Goal: Information Seeking & Learning: Learn about a topic

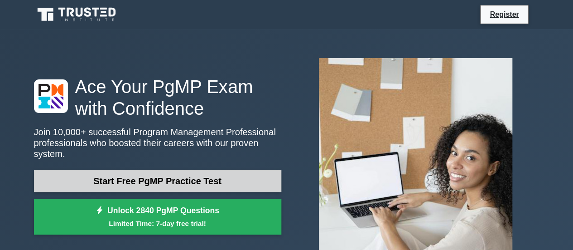
click at [158, 175] on link "Start Free PgMP Practice Test" at bounding box center [158, 181] width 248 height 22
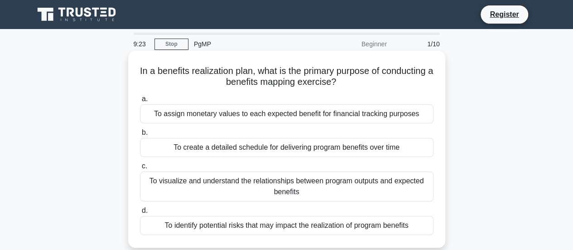
click at [228, 181] on div "To visualize and understand the relationships between program outputs and expec…" at bounding box center [287, 186] width 294 height 30
click at [140, 169] on input "c. To visualize and understand the relationships between program outputs and ex…" at bounding box center [140, 166] width 0 height 6
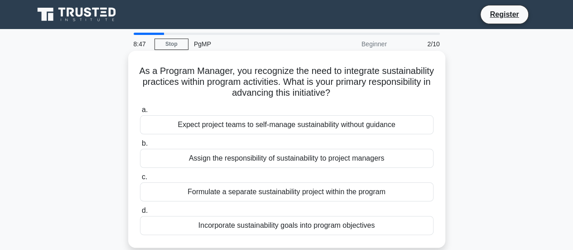
click at [206, 227] on div "Incorporate sustainability goals into program objectives" at bounding box center [287, 225] width 294 height 19
click at [140, 214] on input "d. Incorporate sustainability goals into program objectives" at bounding box center [140, 211] width 0 height 6
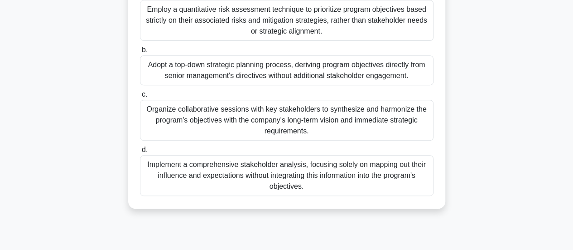
scroll to position [171, 0]
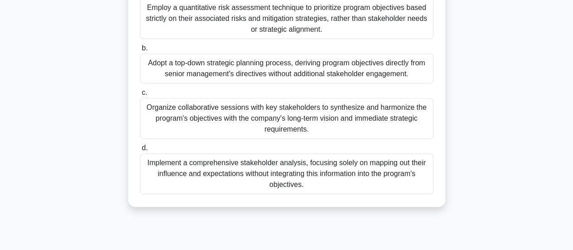
click at [379, 118] on div "Organize collaborative sessions with key stakeholders to synthesize and harmoni…" at bounding box center [287, 118] width 294 height 41
click at [140, 96] on input "c. Organize collaborative sessions with key stakeholders to synthesize and harm…" at bounding box center [140, 93] width 0 height 6
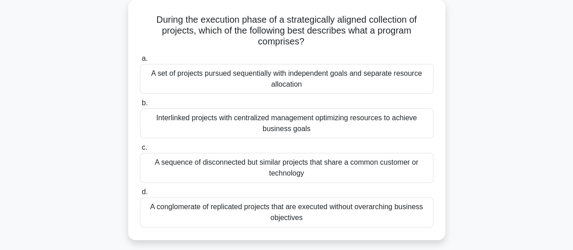
scroll to position [58, 0]
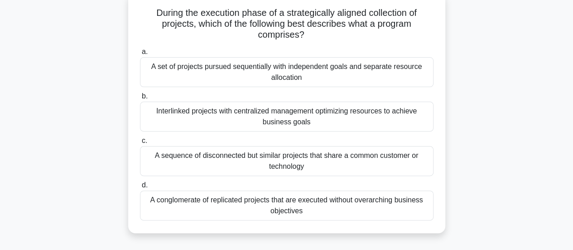
click at [332, 120] on div "Interlinked projects with centralized management optimizing resources to achiev…" at bounding box center [287, 117] width 294 height 30
click at [140, 99] on input "b. Interlinked projects with centralized management optimizing resources to ach…" at bounding box center [140, 96] width 0 height 6
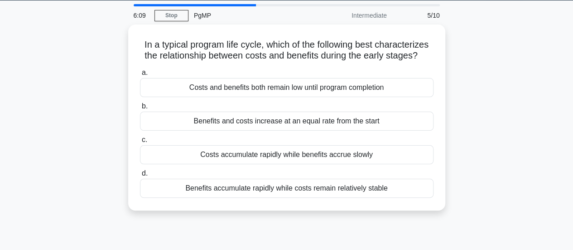
scroll to position [27, 0]
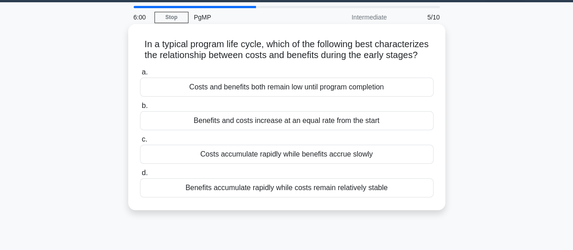
click at [325, 153] on div "Costs accumulate rapidly while benefits accrue slowly" at bounding box center [287, 154] width 294 height 19
click at [140, 142] on input "c. Costs accumulate rapidly while benefits accrue slowly" at bounding box center [140, 139] width 0 height 6
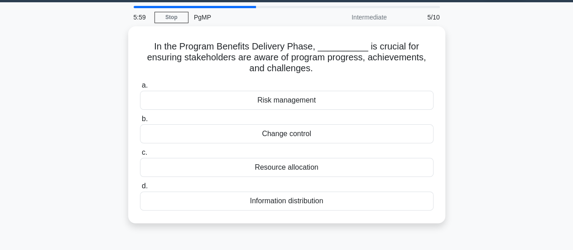
scroll to position [0, 0]
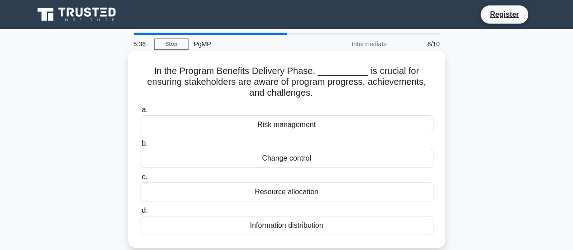
click at [306, 228] on div "Information distribution" at bounding box center [287, 225] width 294 height 19
click at [140, 214] on input "d. Information distribution" at bounding box center [140, 211] width 0 height 6
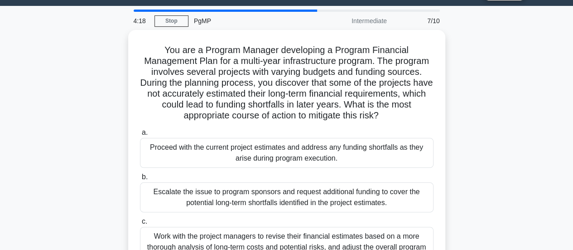
scroll to position [40, 0]
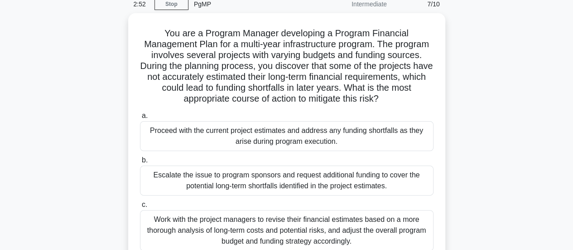
click at [65, 71] on div "You are a Program Manager developing a Program Financial Management Plan for a …" at bounding box center [287, 166] width 517 height 306
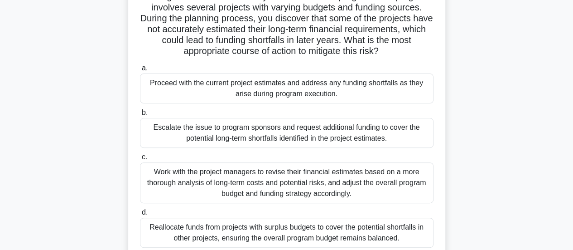
click at [281, 183] on div "Work with the project managers to revise their financial estimates based on a m…" at bounding box center [287, 182] width 294 height 41
click at [140, 160] on input "c. Work with the project managers to revise their financial estimates based on …" at bounding box center [140, 157] width 0 height 6
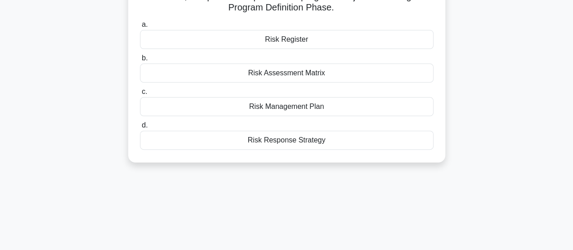
scroll to position [0, 0]
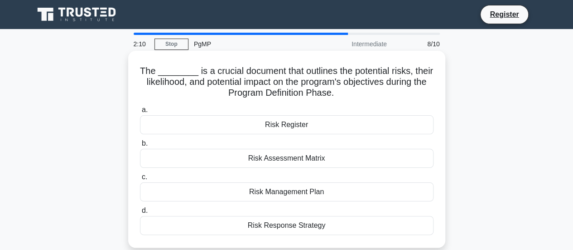
click at [293, 125] on div "Risk Register" at bounding box center [287, 124] width 294 height 19
click at [140, 113] on input "a. Risk Register" at bounding box center [140, 110] width 0 height 6
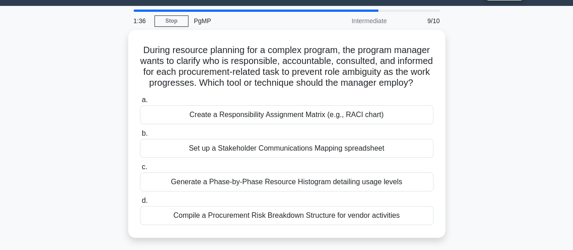
scroll to position [26, 0]
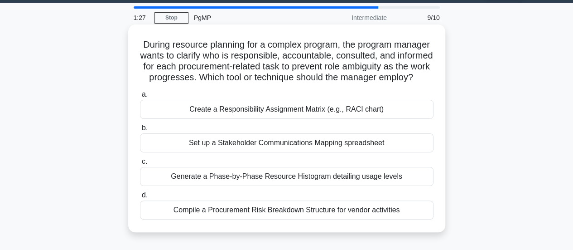
click at [391, 119] on div "Create a Responsibility Assignment Matrix (e.g., RACI chart)" at bounding box center [287, 109] width 294 height 19
click at [140, 97] on input "a. Create a Responsibility Assignment Matrix (e.g., RACI chart)" at bounding box center [140, 95] width 0 height 6
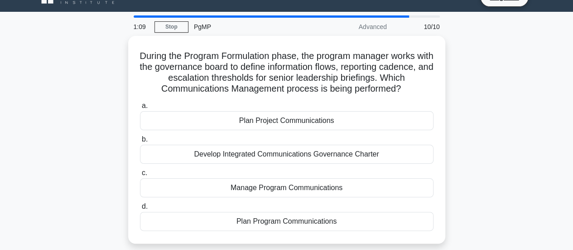
scroll to position [20, 0]
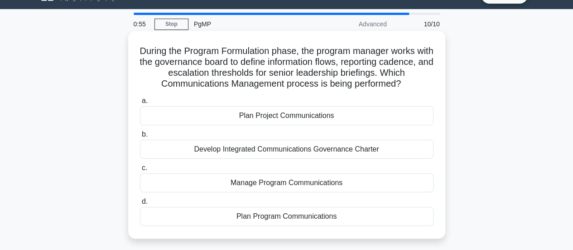
click at [322, 219] on div "Plan Program Communications" at bounding box center [287, 216] width 294 height 19
click at [140, 204] on input "d. Plan Program Communications" at bounding box center [140, 202] width 0 height 6
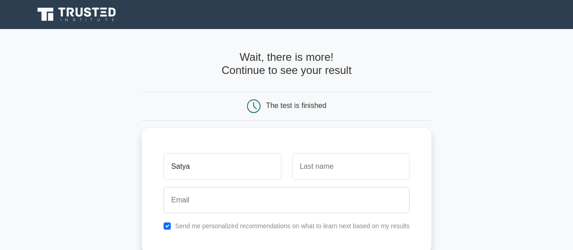
type input "Satya"
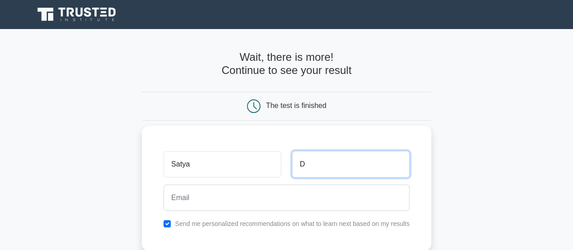
type input "D"
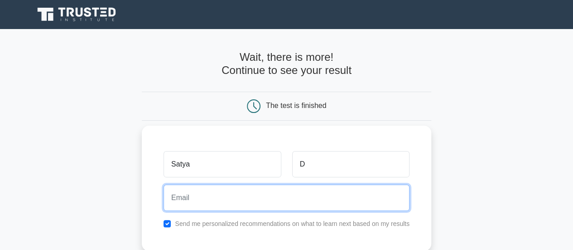
click at [277, 199] on input "email" at bounding box center [287, 197] width 246 height 26
type input "satyajitd2006@gmail.com"
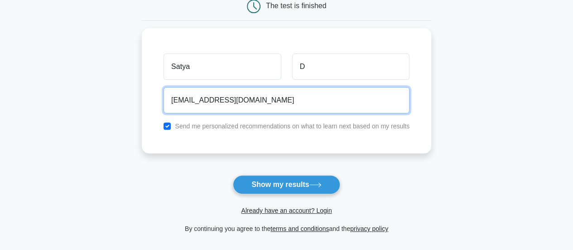
scroll to position [102, 0]
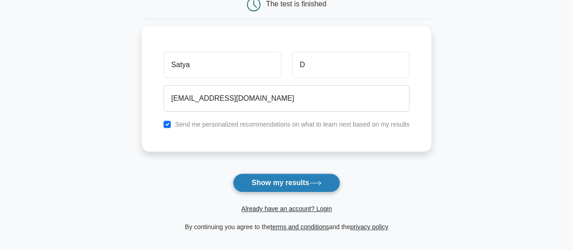
click at [321, 184] on icon at bounding box center [316, 182] width 12 height 5
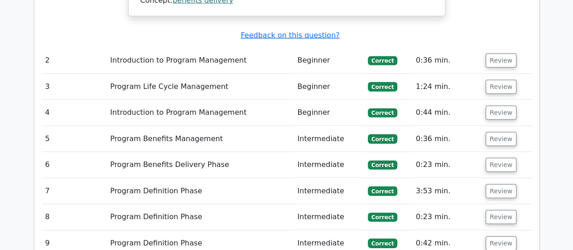
scroll to position [1216, 0]
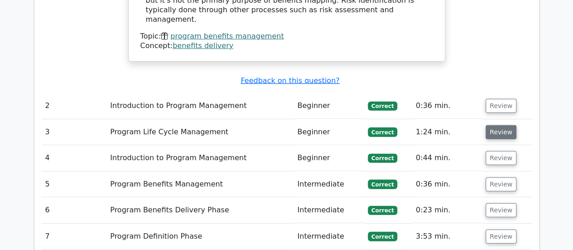
click at [496, 125] on button "Review" at bounding box center [501, 132] width 31 height 14
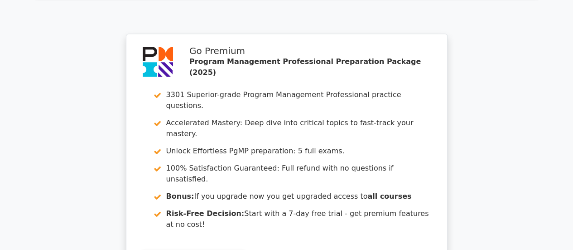
scroll to position [2161, 0]
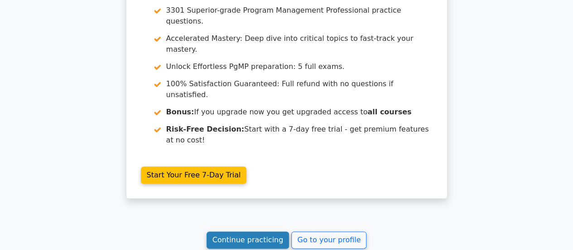
click at [262, 231] on link "Continue practicing" at bounding box center [248, 239] width 83 height 17
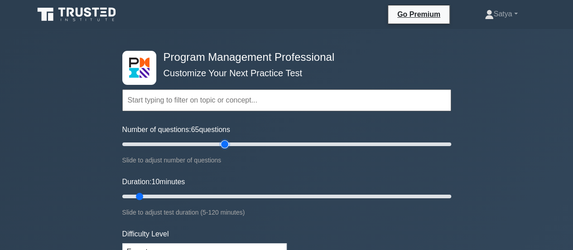
click at [223, 145] on input "Number of questions: 65 questions" at bounding box center [286, 144] width 329 height 11
drag, startPoint x: 223, startPoint y: 145, endPoint x: 180, endPoint y: 143, distance: 43.6
type input "40"
click at [180, 143] on input "Number of questions: 40 questions" at bounding box center [286, 144] width 329 height 11
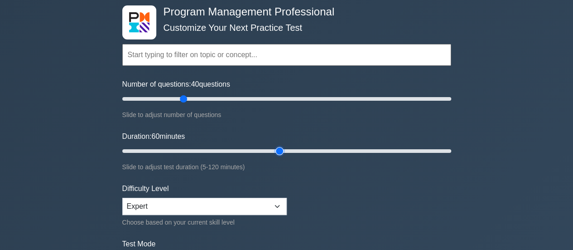
drag, startPoint x: 141, startPoint y: 150, endPoint x: 277, endPoint y: 147, distance: 136.5
type input "60"
click at [277, 147] on input "Duration: 60 minutes" at bounding box center [286, 151] width 329 height 11
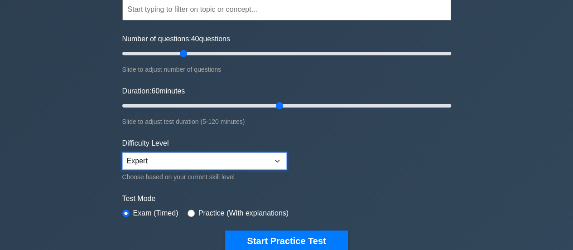
click at [246, 158] on select "Beginner Intermediate Expert" at bounding box center [204, 160] width 165 height 17
click at [122, 152] on select "Beginner Intermediate Expert" at bounding box center [204, 160] width 165 height 17
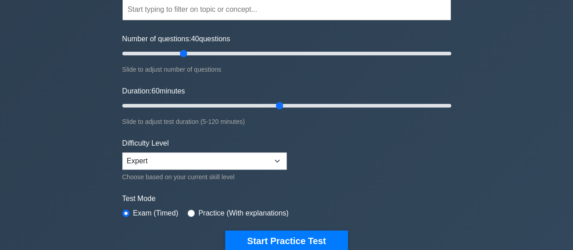
click at [56, 170] on div "Program Management Professional Customize Your Next Practice Test Topics Introd…" at bounding box center [286, 214] width 573 height 553
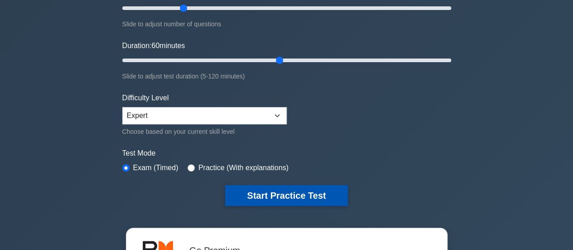
click at [296, 189] on button "Start Practice Test" at bounding box center [286, 195] width 122 height 21
click at [250, 189] on button "Start Practice Test" at bounding box center [286, 195] width 122 height 21
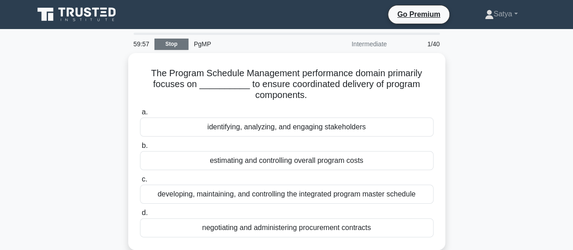
click at [162, 43] on link "Stop" at bounding box center [172, 44] width 34 height 11
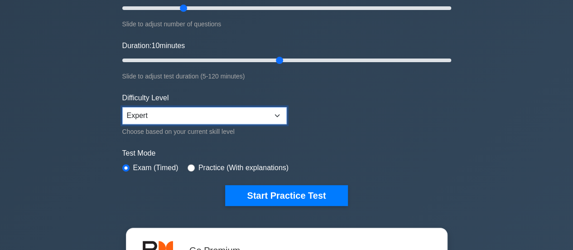
click at [158, 111] on select "Beginner Intermediate Expert" at bounding box center [204, 115] width 165 height 17
click at [122, 107] on select "Beginner Intermediate Expert" at bounding box center [204, 115] width 165 height 17
click at [188, 168] on input "radio" at bounding box center [191, 167] width 7 height 7
radio input "true"
